Goal: Task Accomplishment & Management: Complete application form

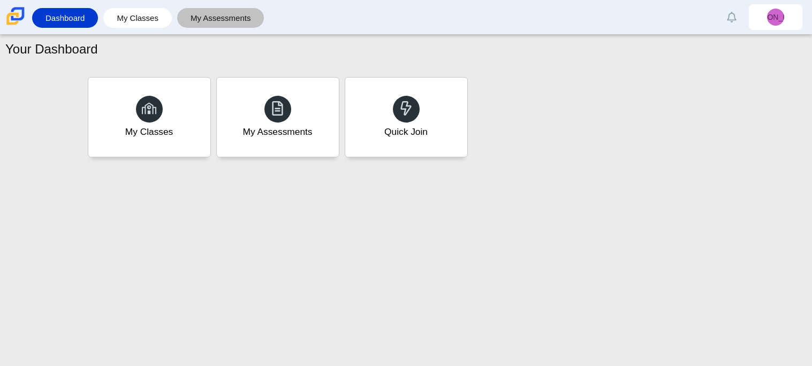
click at [238, 25] on link "My Assessments" at bounding box center [220, 18] width 77 height 20
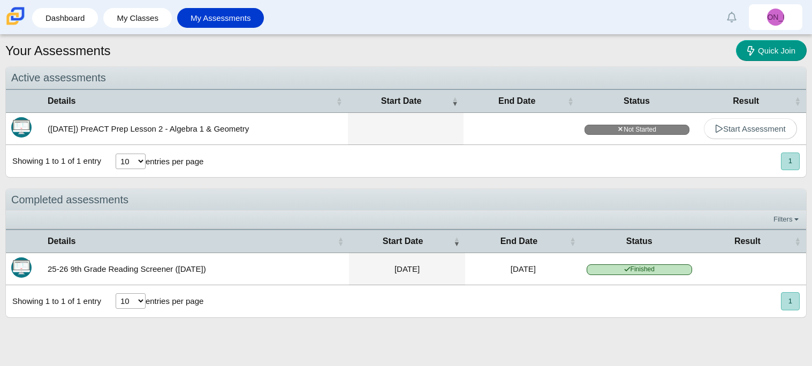
click at [476, 285] on td "[DATE]" at bounding box center [523, 269] width 116 height 32
click at [590, 264] on td "Finished" at bounding box center [639, 269] width 116 height 32
click at [655, 272] on span "Finished" at bounding box center [638, 269] width 105 height 10
click at [654, 271] on span "Finished" at bounding box center [638, 269] width 105 height 10
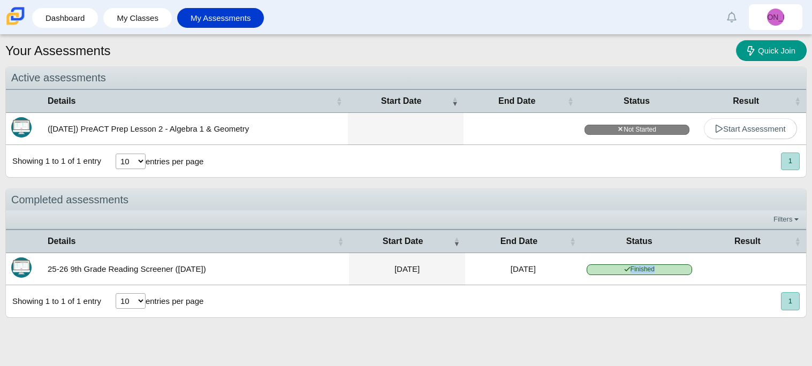
click at [654, 271] on span "Finished" at bounding box center [638, 269] width 105 height 10
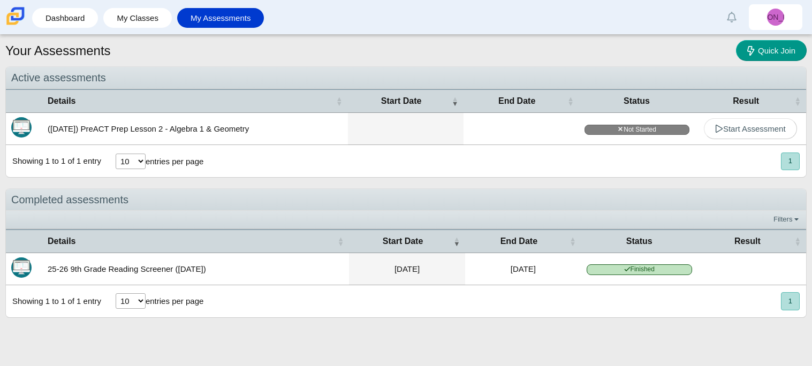
click at [654, 271] on span "Finished" at bounding box center [638, 269] width 105 height 10
click at [760, 40] on link "Quick Join" at bounding box center [771, 50] width 71 height 21
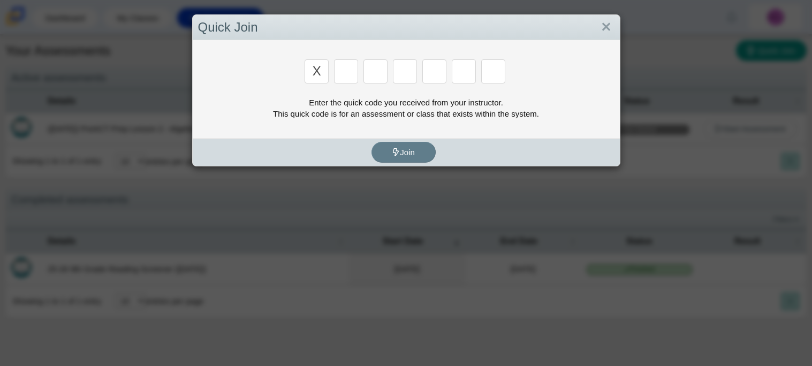
type input "X"
type input "D"
type input "5"
type input "4"
type input "v"
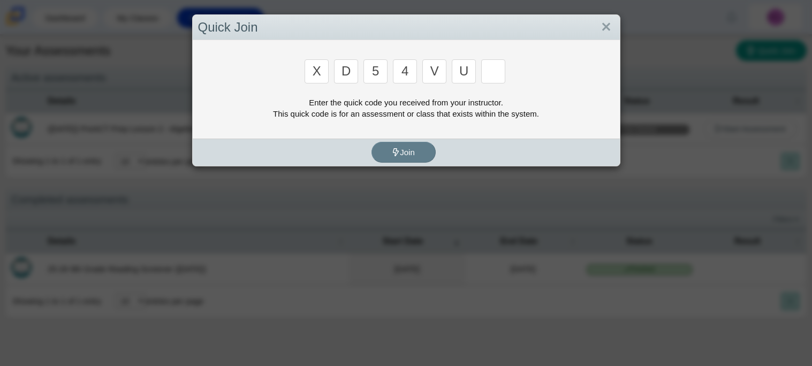
type input "u"
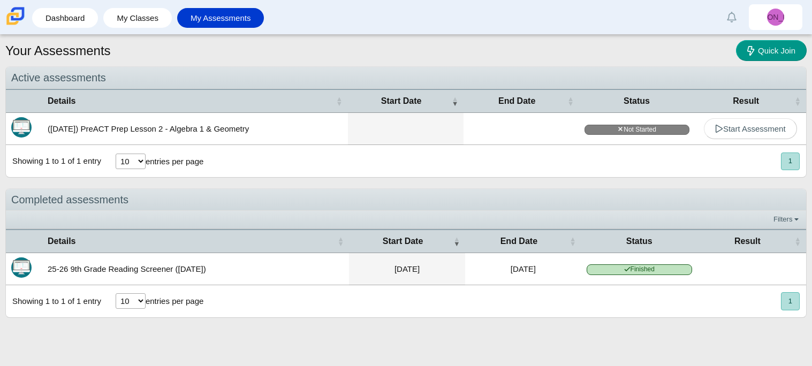
type input "t"
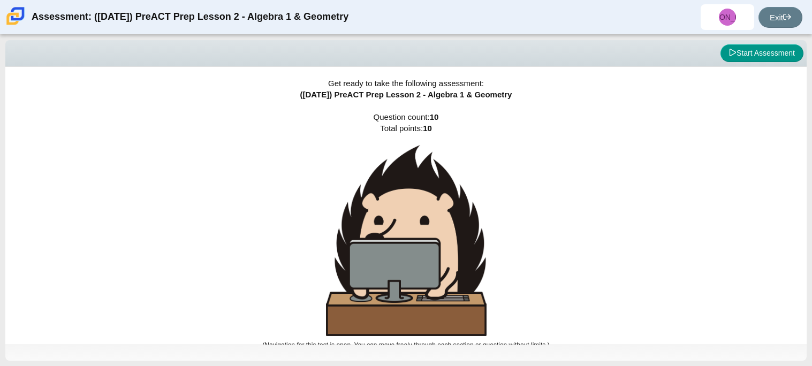
scroll to position [6, 0]
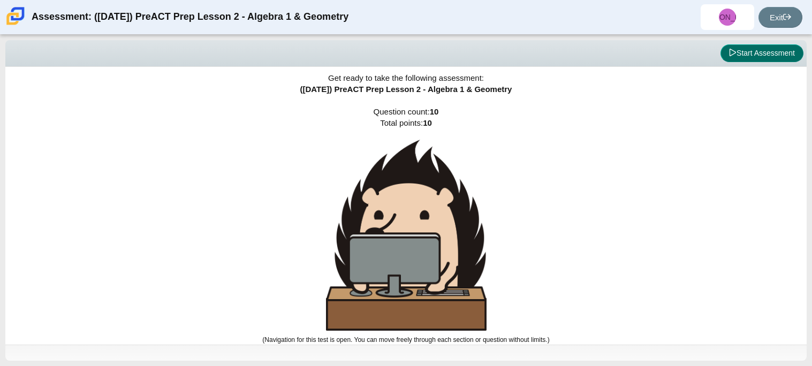
click at [738, 50] on button "Start Assessment" at bounding box center [761, 53] width 83 height 18
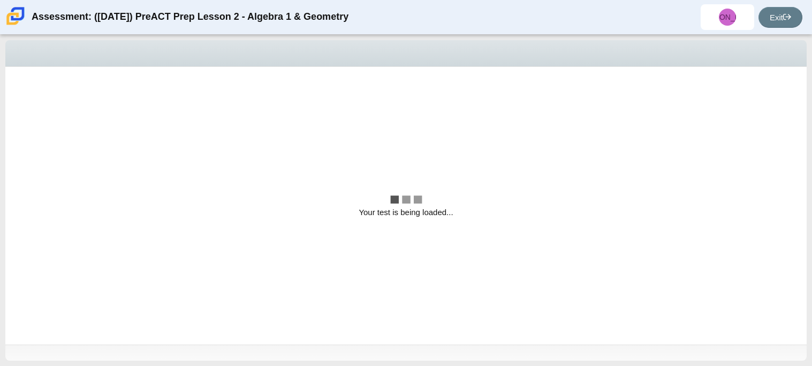
scroll to position [0, 0]
select select "bbf5d072-3e0b-44c4-9a12-6e7c9033f65b"
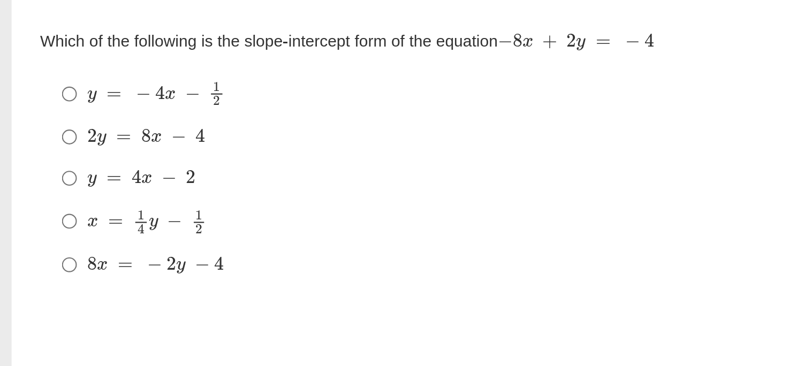
click at [324, 110] on div "y = − 4 x − 1 2" at bounding box center [396, 116] width 710 height 12
click at [36, 110] on input "y = − 4 x − 1 2 y = − 4 x − 1 2" at bounding box center [32, 116] width 7 height 21
radio input "true"
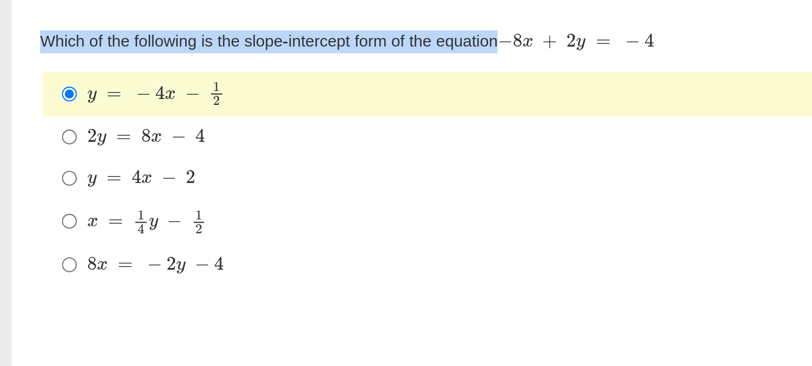
drag, startPoint x: 19, startPoint y: 90, endPoint x: 131, endPoint y: 99, distance: 112.2
click at [131, 99] on div "Which of the following is the slope-intercept form of the equation − 8 x + 2 y …" at bounding box center [387, 147] width 737 height 120
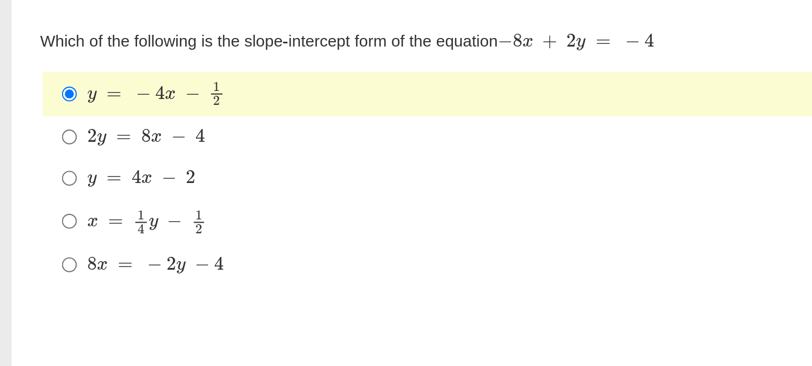
click at [131, 99] on div "Which of the following is the slope-intercept form of the equation − 8 x + 2 y …" at bounding box center [387, 147] width 737 height 120
click at [132, 99] on div "Which of the following is the slope-intercept form of the equation − 8 x + 2 y …" at bounding box center [387, 147] width 737 height 120
click at [127, 93] on div "Which of the following is the slope-intercept form of the equation − 8 x + 2 y …" at bounding box center [387, 92] width 737 height 11
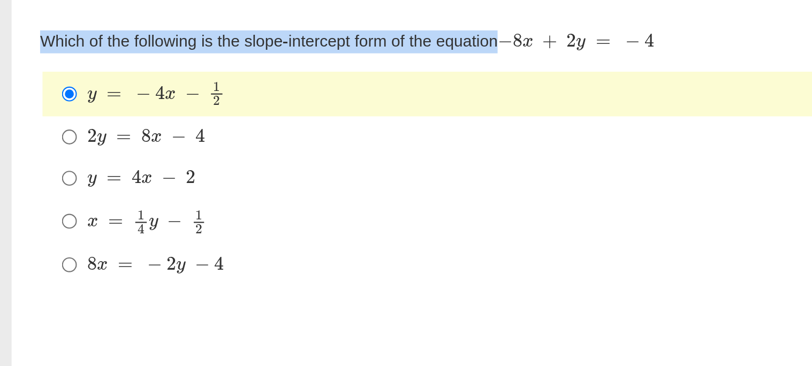
click at [127, 93] on div "Which of the following is the slope-intercept form of the equation − 8 x + 2 y …" at bounding box center [387, 92] width 737 height 11
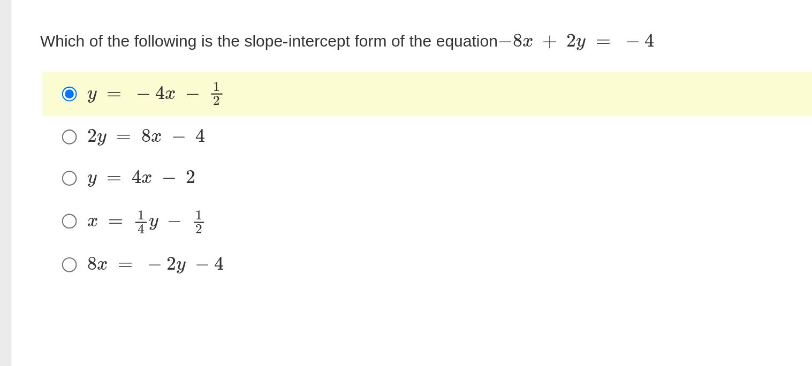
click at [127, 93] on div "Which of the following is the slope-intercept form of the equation − 8 x + 2 y …" at bounding box center [387, 92] width 737 height 11
click at [60, 82] on div "Question Which of the following is the slope-intercept form of the equation − 8…" at bounding box center [387, 149] width 753 height 146
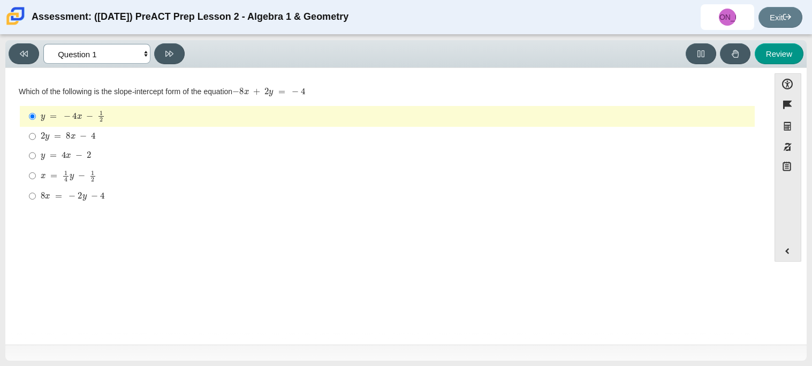
click at [112, 51] on select "Questions Question 1 Question 2 Question 3 Question 4 Question 5 Question 6 Que…" at bounding box center [96, 54] width 107 height 20
select select "ed62e223-81bd-4cbf-ab48-ab975844bd1f"
click at [43, 44] on select "Questions Question 1 Question 2 Question 3 Question 4 Question 5 Question 6 Que…" at bounding box center [96, 54] width 107 height 20
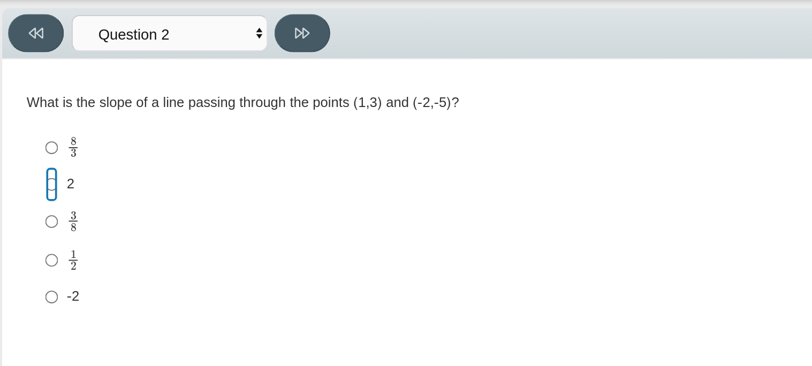
click at [32, 131] on input "2 2" at bounding box center [32, 136] width 7 height 19
radio input "true"
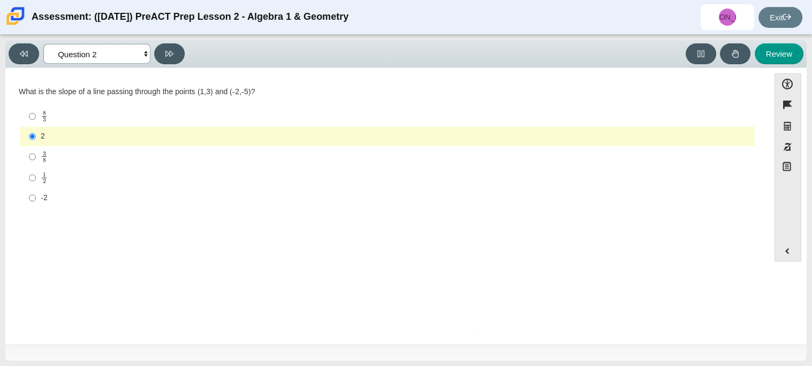
click at [131, 55] on select "Questions Question 1 Question 2 Question 3 Question 4 Question 5 Question 6 Que…" at bounding box center [96, 54] width 107 height 20
select select "bbf5d072-3e0b-44c4-9a12-6e7c9033f65b"
click at [43, 44] on select "Questions Question 1 Question 2 Question 3 Question 4 Question 5 Question 6 Que…" at bounding box center [96, 54] width 107 height 20
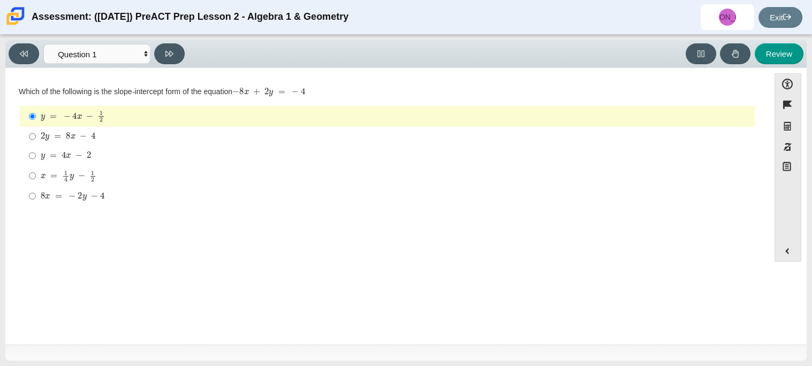
click at [62, 158] on mjx-c "Assessment items" at bounding box center [64, 155] width 4 height 6
click at [36, 158] on input "y = 4 x − 2 y = 4 x − 2" at bounding box center [32, 155] width 7 height 19
radio input "true"
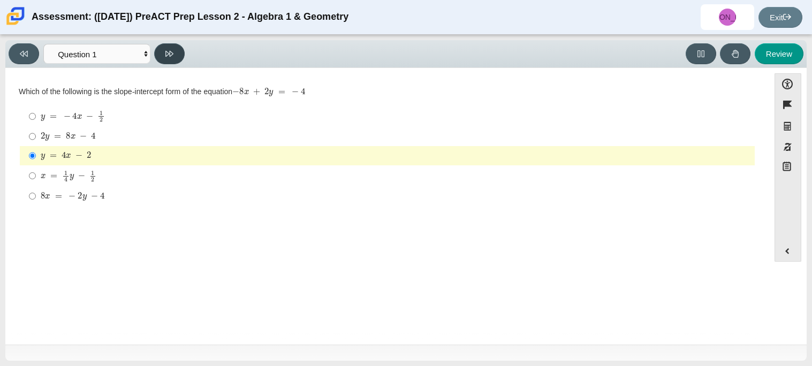
click at [175, 50] on button at bounding box center [169, 53] width 31 height 21
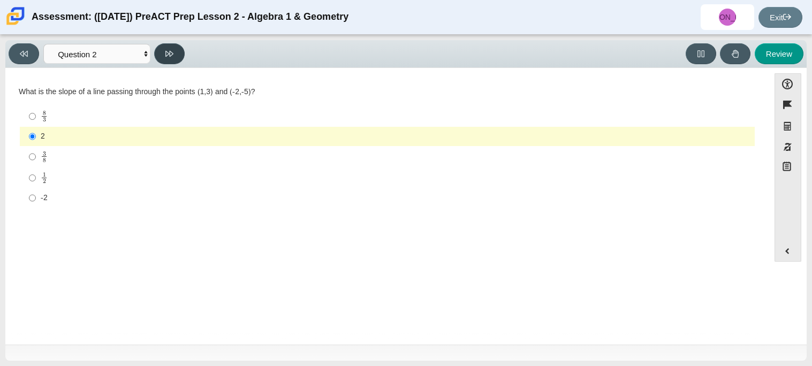
click at [175, 50] on button at bounding box center [169, 53] width 31 height 21
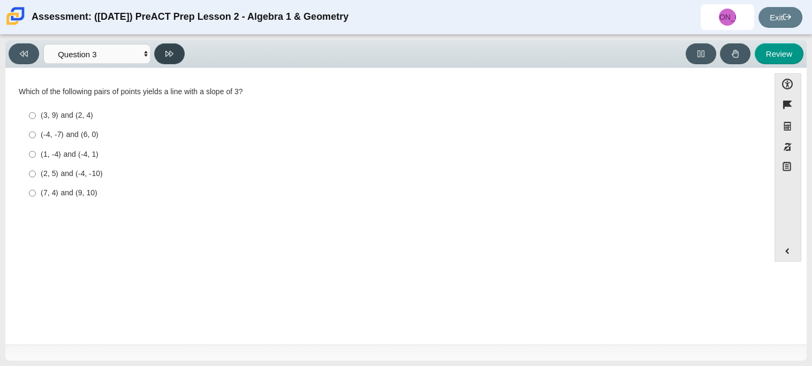
click at [178, 48] on button at bounding box center [169, 53] width 31 height 21
select select "89427bb7-e313-4f00-988f-8b8255897029"
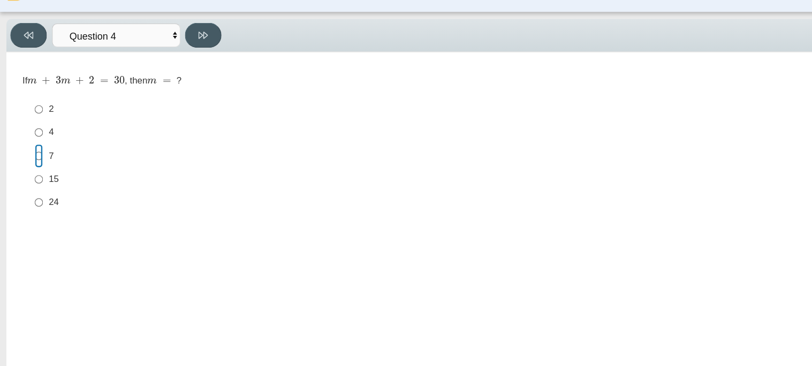
click at [34, 152] on input "7 7" at bounding box center [32, 153] width 7 height 19
radio input "true"
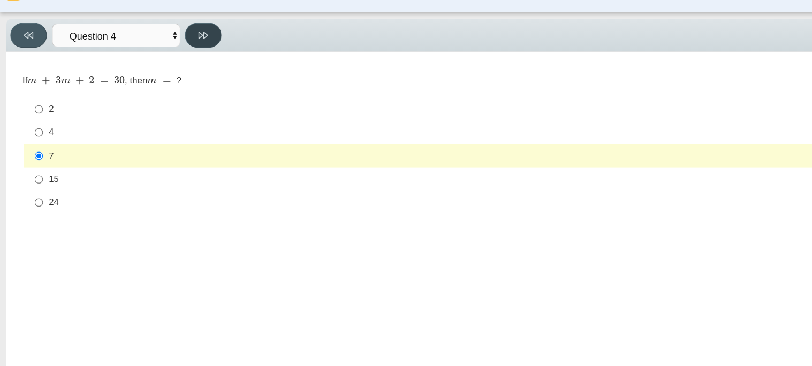
click at [176, 48] on button at bounding box center [169, 53] width 31 height 21
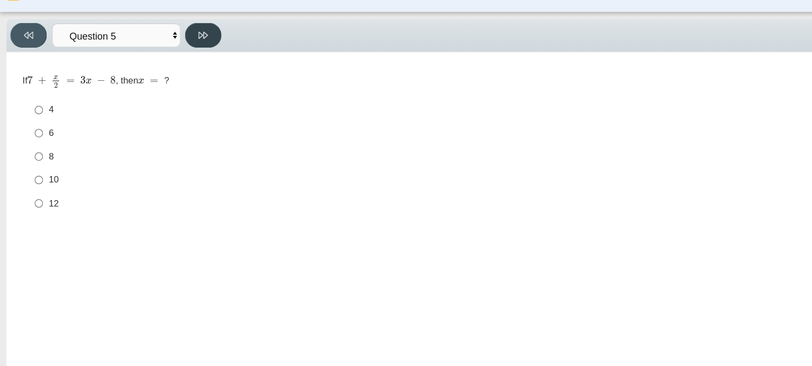
click at [176, 48] on button at bounding box center [169, 53] width 31 height 21
click at [29, 53] on button at bounding box center [24, 53] width 31 height 21
click at [125, 57] on select "Questions Question 1 Question 2 Question 3 Question 4 Question 5 Question 6 Que…" at bounding box center [96, 54] width 107 height 20
select select "97f4f5fa-a52e-4fed-af51-565bfcdf47cb"
click at [43, 44] on select "Questions Question 1 Question 2 Question 3 Question 4 Question 5 Question 6 Que…" at bounding box center [96, 54] width 107 height 20
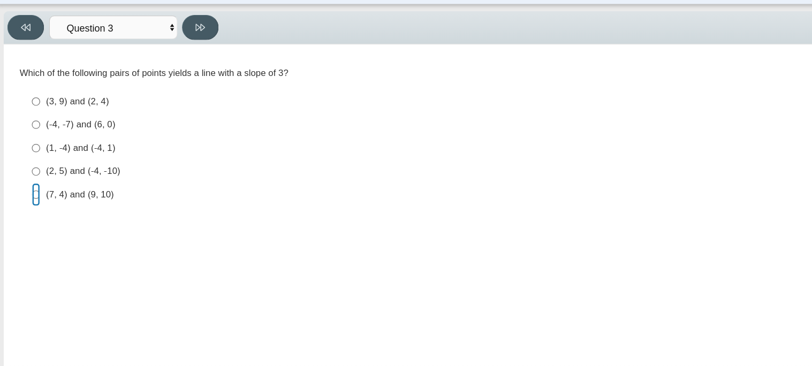
click at [29, 194] on input "(7, 4) and (9, 10) (7, 4) and (9, 10)" at bounding box center [32, 193] width 7 height 19
radio input "true"
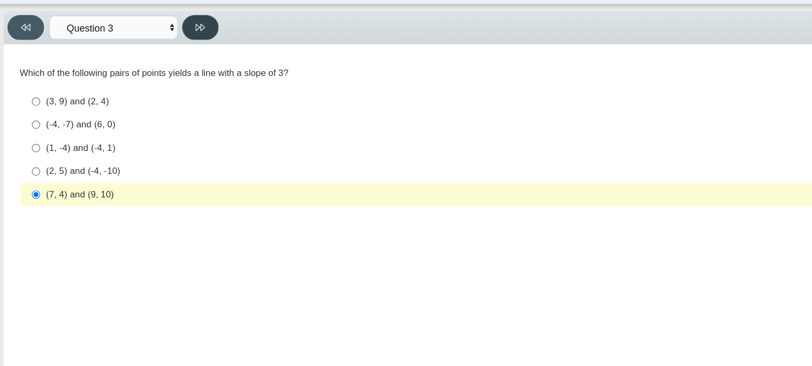
click at [176, 45] on button at bounding box center [169, 53] width 31 height 21
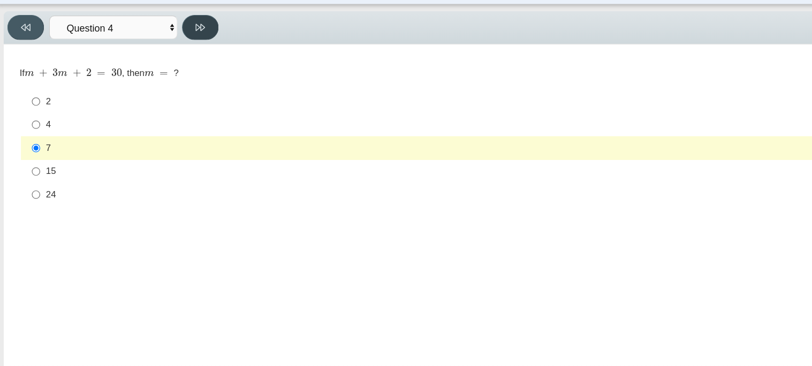
click at [176, 49] on button at bounding box center [169, 53] width 31 height 21
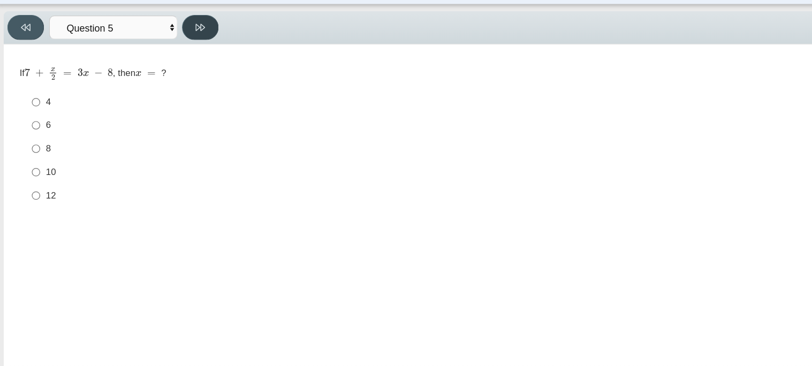
click at [167, 55] on icon at bounding box center [169, 54] width 8 height 8
select select "210571de-36a6-4d8e-a361-ceff8ef801dc"
click at [31, 179] on input "4 4" at bounding box center [32, 176] width 7 height 19
radio input "true"
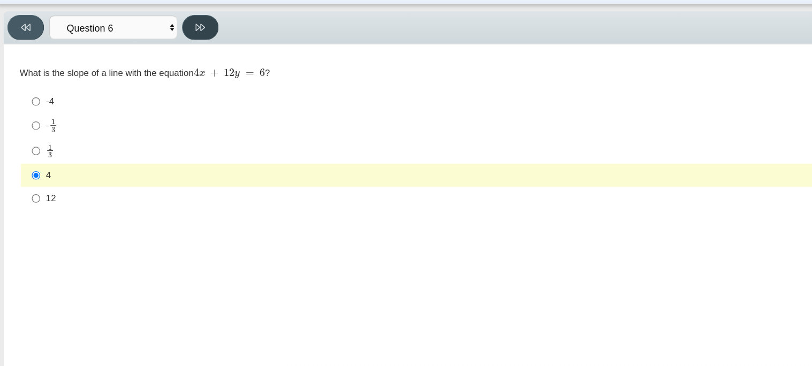
click at [174, 53] on button at bounding box center [169, 53] width 31 height 21
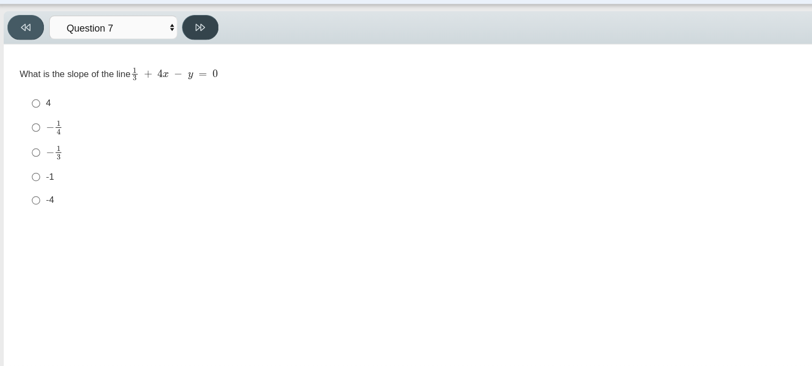
click at [174, 53] on button at bounding box center [169, 53] width 31 height 21
select select "ce81fe10-bf29-4b5e-8bd7-4f47f2fed4d8"
click at [34, 195] on input "21 21" at bounding box center [32, 196] width 7 height 19
radio input "true"
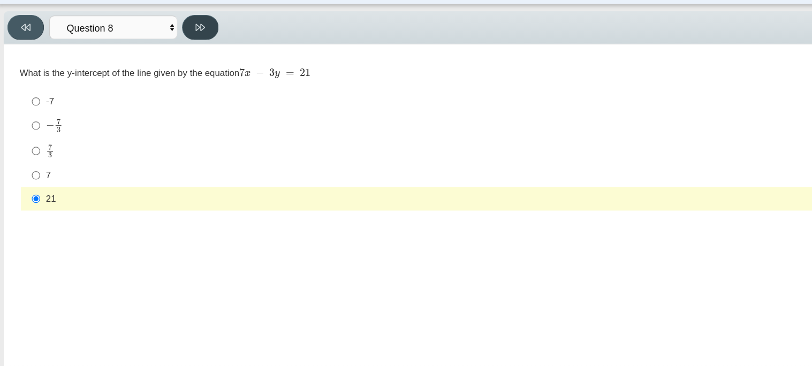
click at [184, 50] on button at bounding box center [169, 53] width 31 height 21
select select "14773eaf-2ca1-47ae-afe7-a624a56f34b3"
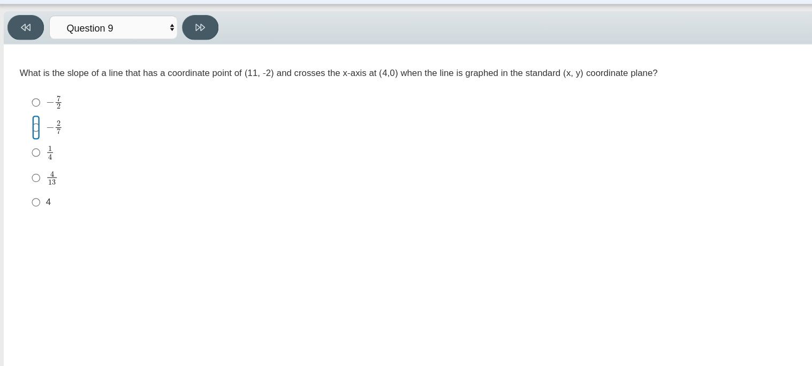
click at [33, 141] on input "− 2 7 negative 2 sevenths" at bounding box center [32, 137] width 7 height 21
radio input "true"
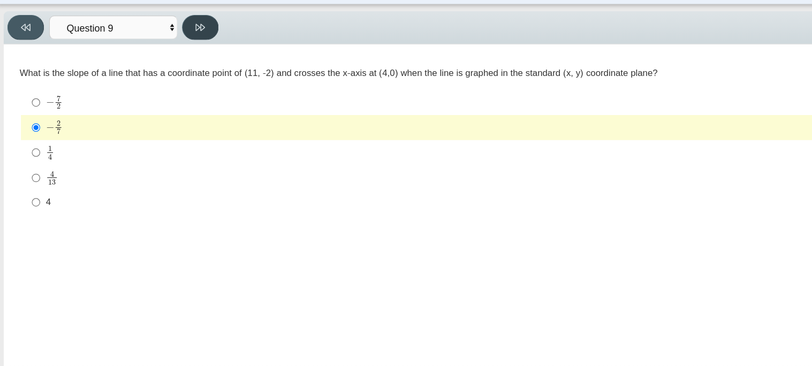
click at [171, 57] on icon at bounding box center [169, 54] width 8 height 8
select select "96b71634-eacb-4f7e-8aef-411727d9bcba"
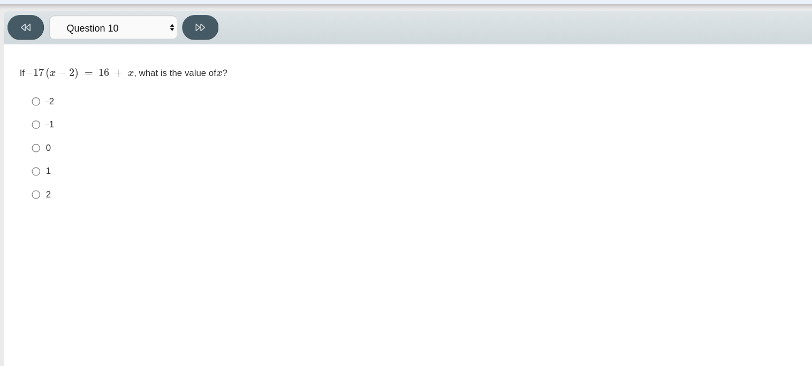
click at [41, 191] on div "2" at bounding box center [396, 193] width 710 height 11
click at [36, 191] on input "2 2" at bounding box center [32, 193] width 7 height 19
radio input "true"
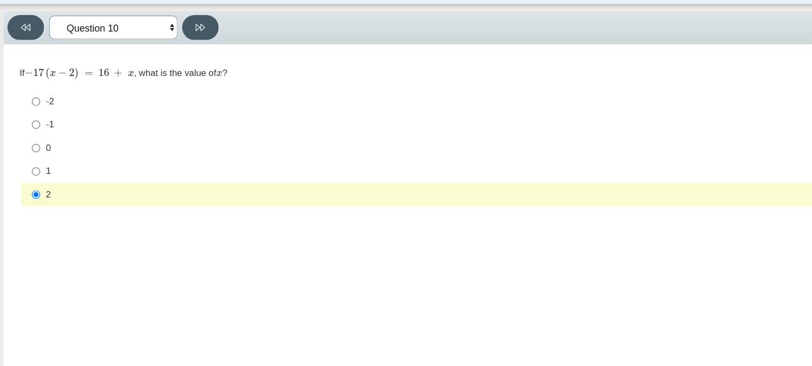
click at [112, 52] on select "Questions Question 1 Question 2 Question 3 Question 4 Question 5 Question 6 Que…" at bounding box center [96, 54] width 107 height 20
select select "489dcffd-4e6a-49cf-a9d6-ad1d4a911a4e"
click at [43, 44] on select "Questions Question 1 Question 2 Question 3 Question 4 Question 5 Question 6 Que…" at bounding box center [96, 54] width 107 height 20
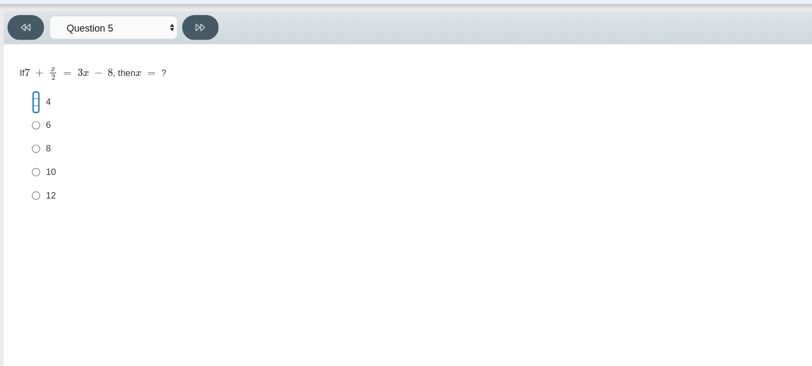
click at [30, 120] on input "4 4" at bounding box center [32, 115] width 7 height 19
radio input "true"
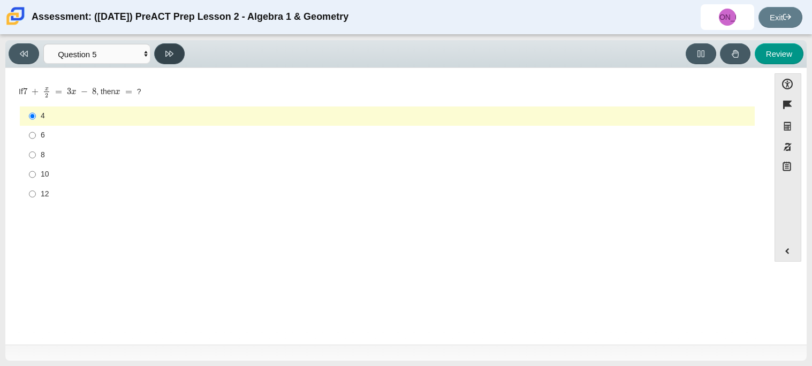
click at [176, 46] on button at bounding box center [169, 53] width 31 height 21
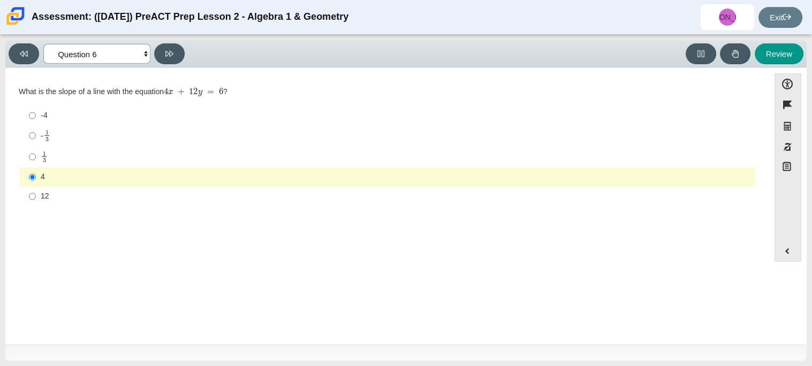
click at [126, 53] on select "Questions Question 1 Question 2 Question 3 Question 4 Question 5 Question 6 Que…" at bounding box center [96, 54] width 107 height 20
select select "review"
click at [43, 44] on select "Questions Question 1 Question 2 Question 3 Question 4 Question 5 Question 6 Que…" at bounding box center [96, 54] width 107 height 20
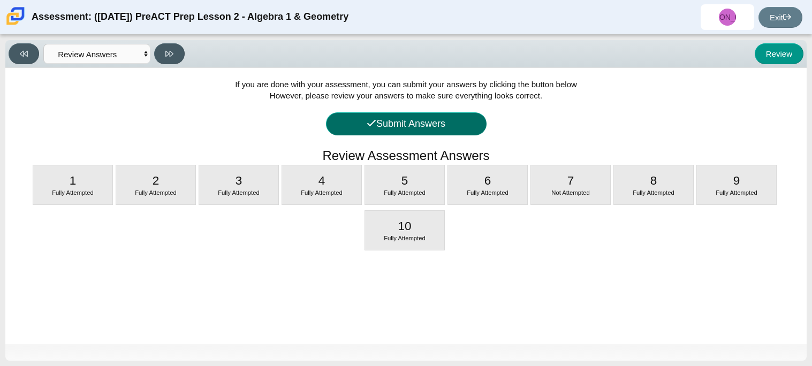
click at [377, 129] on button "Submit Answers" at bounding box center [406, 123] width 161 height 23
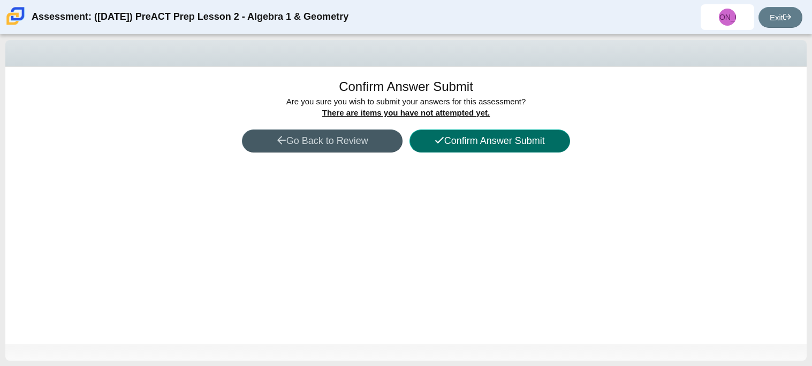
click at [459, 141] on button "Confirm Answer Submit" at bounding box center [489, 140] width 161 height 23
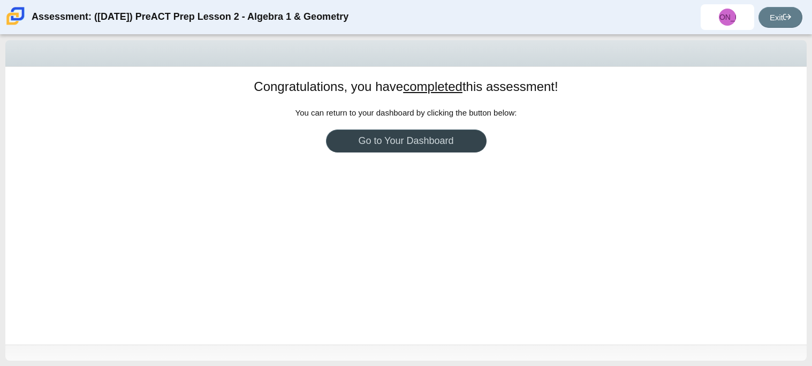
click at [422, 136] on link "Go to Your Dashboard" at bounding box center [406, 140] width 161 height 23
